Goal: Find specific page/section: Find specific page/section

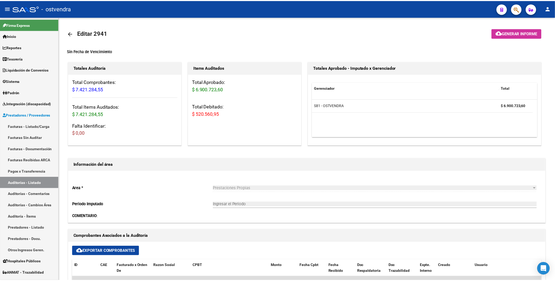
scroll to position [236, 0]
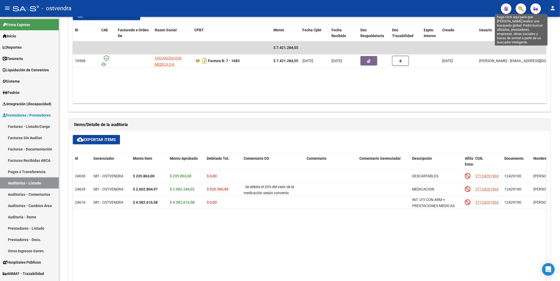
click at [518, 8] on icon "button" at bounding box center [520, 9] width 5 height 6
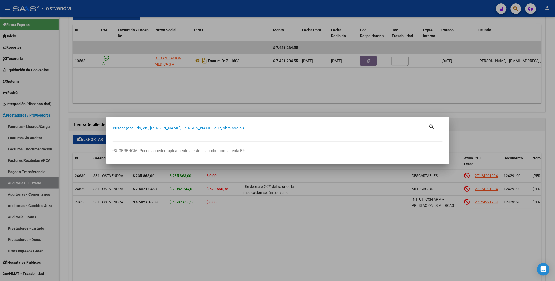
click at [220, 127] on input "Buscar (apellido, dni, [PERSON_NAME], [PERSON_NAME], cuit, obra social)" at bounding box center [271, 128] width 316 height 5
paste input "39852609"
type input "39852609"
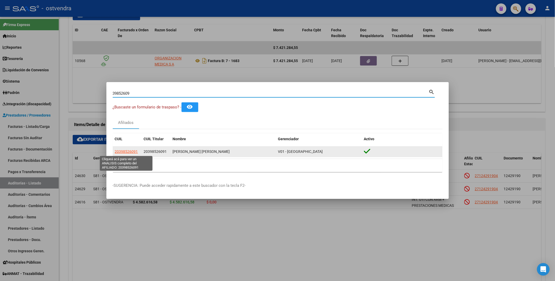
click at [124, 151] on span "20398526091" at bounding box center [126, 152] width 23 height 4
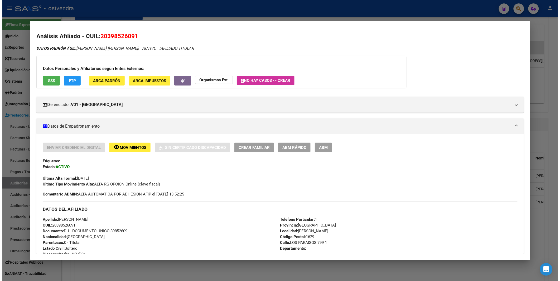
scroll to position [0, 0]
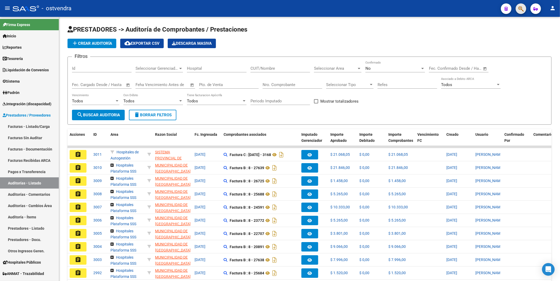
click at [522, 5] on span "button" at bounding box center [520, 8] width 5 height 11
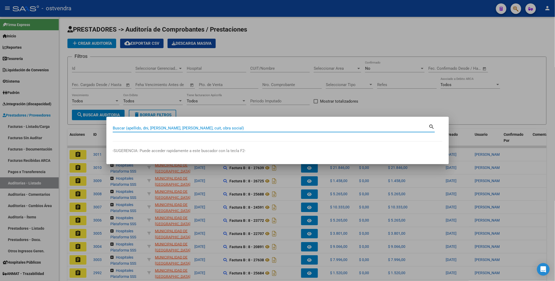
click at [286, 127] on input "Buscar (apellido, dni, [PERSON_NAME], [PERSON_NAME], cuit, obra social)" at bounding box center [271, 128] width 316 height 5
paste input "20398526091"
type input "20398526091"
